Goal: Task Accomplishment & Management: Manage account settings

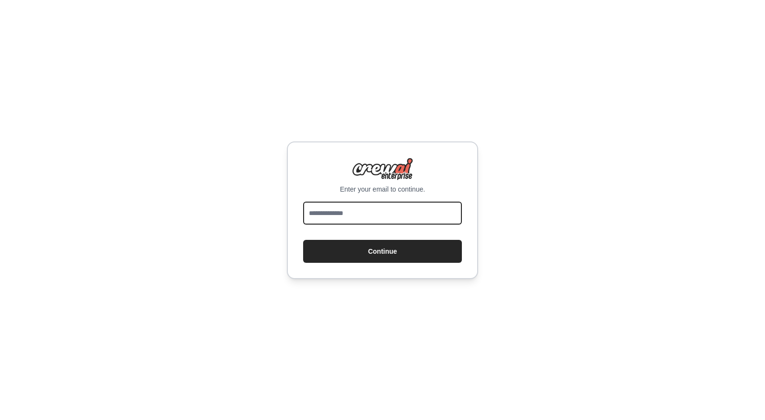
click at [366, 208] on input "email" at bounding box center [382, 213] width 159 height 23
type input "**********"
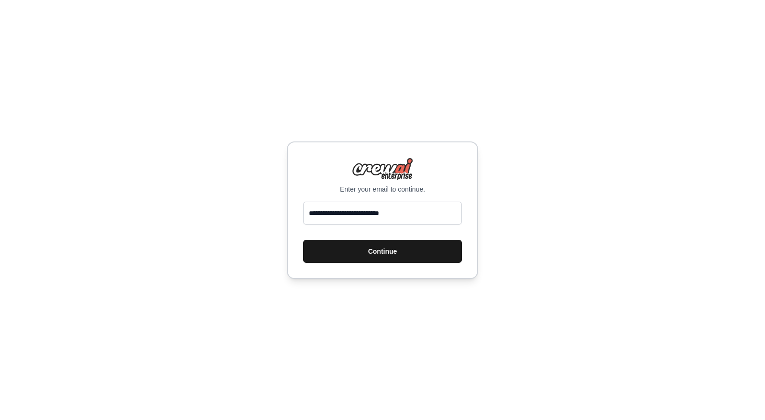
click at [407, 252] on button "Continue" at bounding box center [382, 251] width 159 height 23
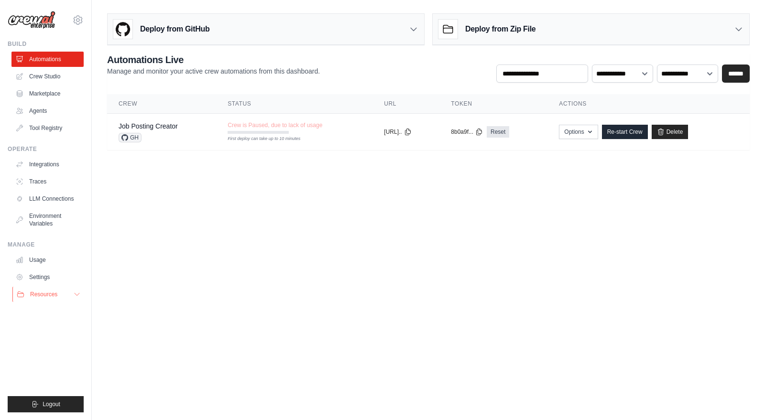
click at [55, 292] on span "Resources" at bounding box center [43, 295] width 27 height 8
click at [82, 16] on icon at bounding box center [77, 19] width 11 height 11
click at [75, 65] on link "Settings" at bounding box center [78, 64] width 84 height 17
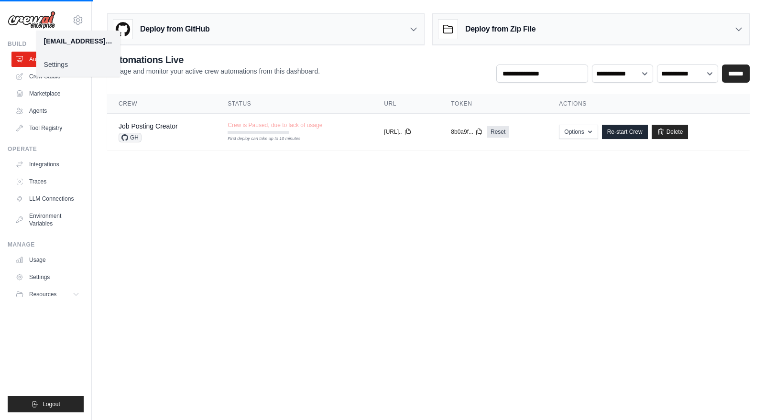
click at [62, 62] on link "Settings" at bounding box center [78, 64] width 84 height 17
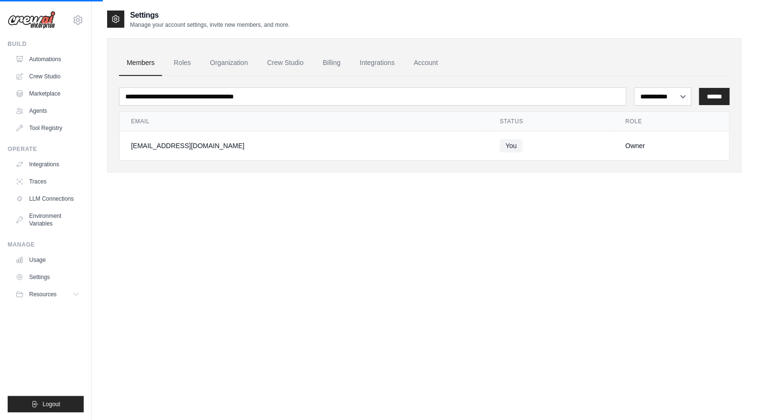
click at [63, 62] on link "Automations" at bounding box center [47, 59] width 72 height 15
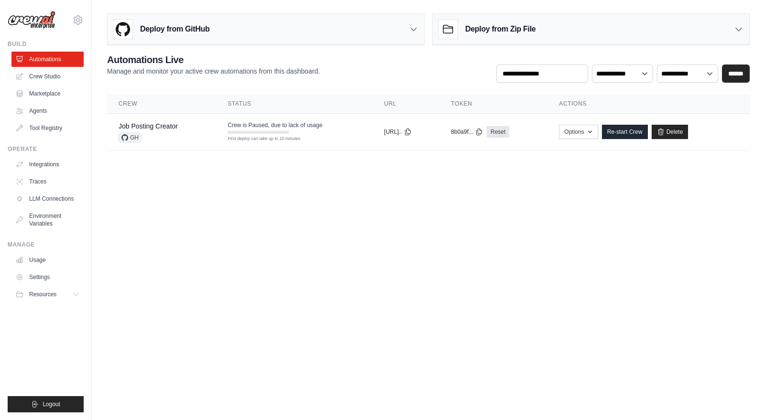
click at [336, 58] on div "**********" at bounding box center [428, 68] width 643 height 30
click at [35, 61] on link "Automations" at bounding box center [48, 59] width 72 height 15
click at [51, 79] on link "Crew Studio" at bounding box center [48, 76] width 72 height 15
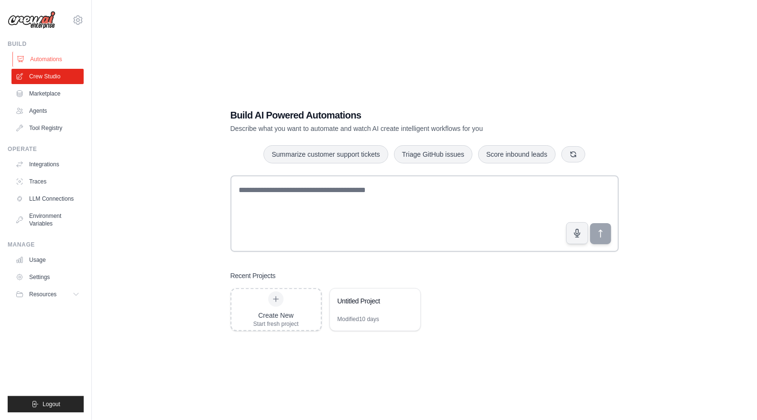
click at [53, 59] on link "Automations" at bounding box center [48, 59] width 72 height 15
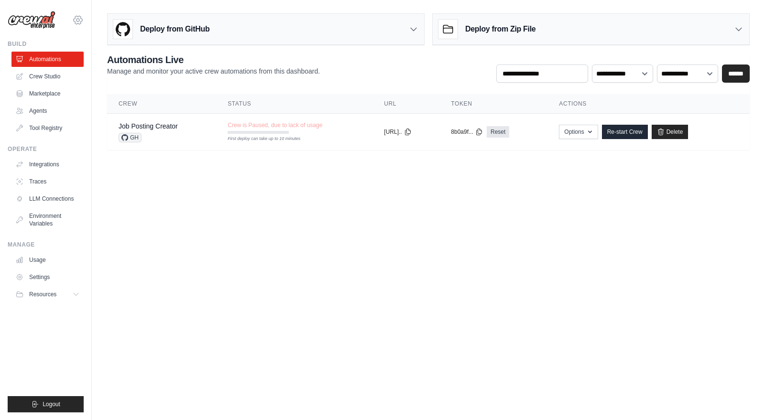
click at [79, 19] on icon at bounding box center [77, 19] width 11 height 11
click at [54, 64] on link "Settings" at bounding box center [78, 64] width 84 height 17
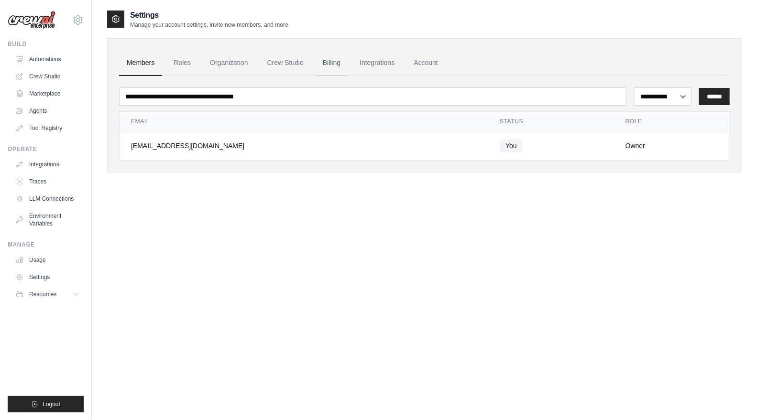
click at [320, 55] on link "Billing" at bounding box center [331, 63] width 33 height 26
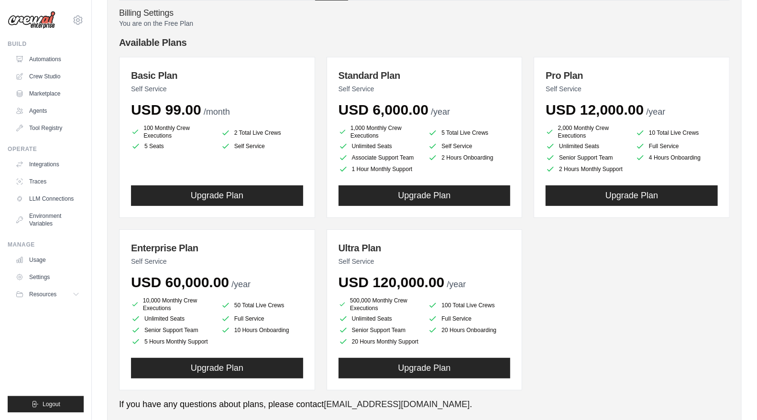
scroll to position [78, 0]
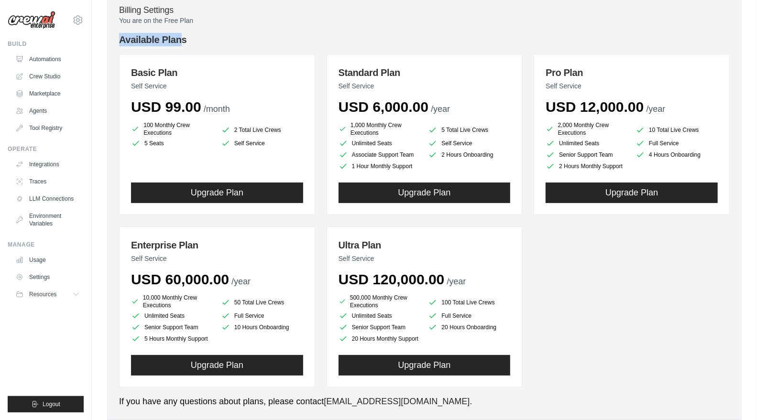
drag, startPoint x: 117, startPoint y: 38, endPoint x: 180, endPoint y: 36, distance: 62.7
click at [180, 36] on div "Members Roles Organization Crew Studio Billing Integrations Account Billing Set…" at bounding box center [424, 190] width 634 height 460
click at [200, 39] on h4 "Available Plans" at bounding box center [424, 39] width 611 height 13
